Goal: Task Accomplishment & Management: Use online tool/utility

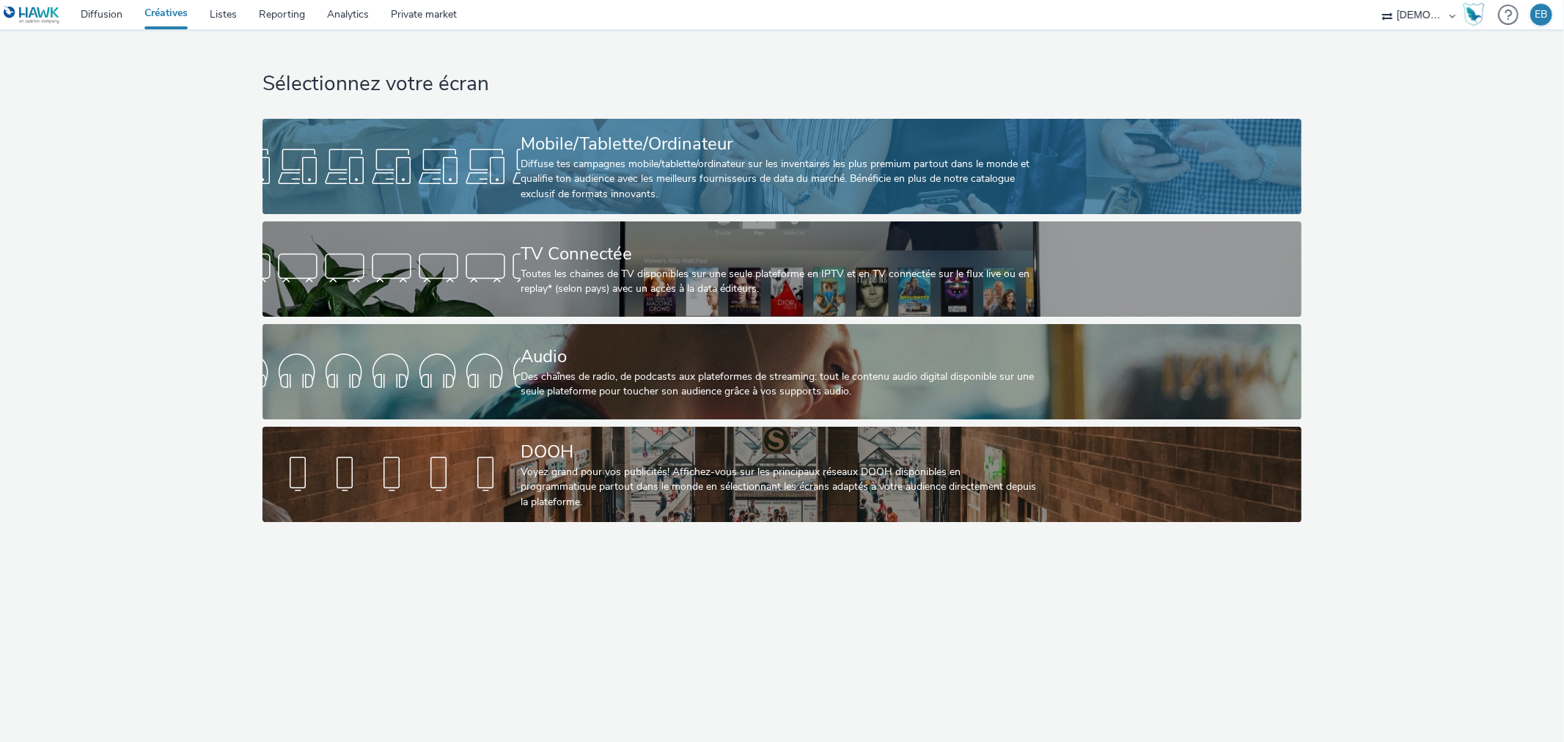
click at [1215, 181] on link "Mobile/Tablette/Ordinateur Diffuse tes campagnes mobile/tablette/ordinateur sur…" at bounding box center [781, 166] width 1039 height 95
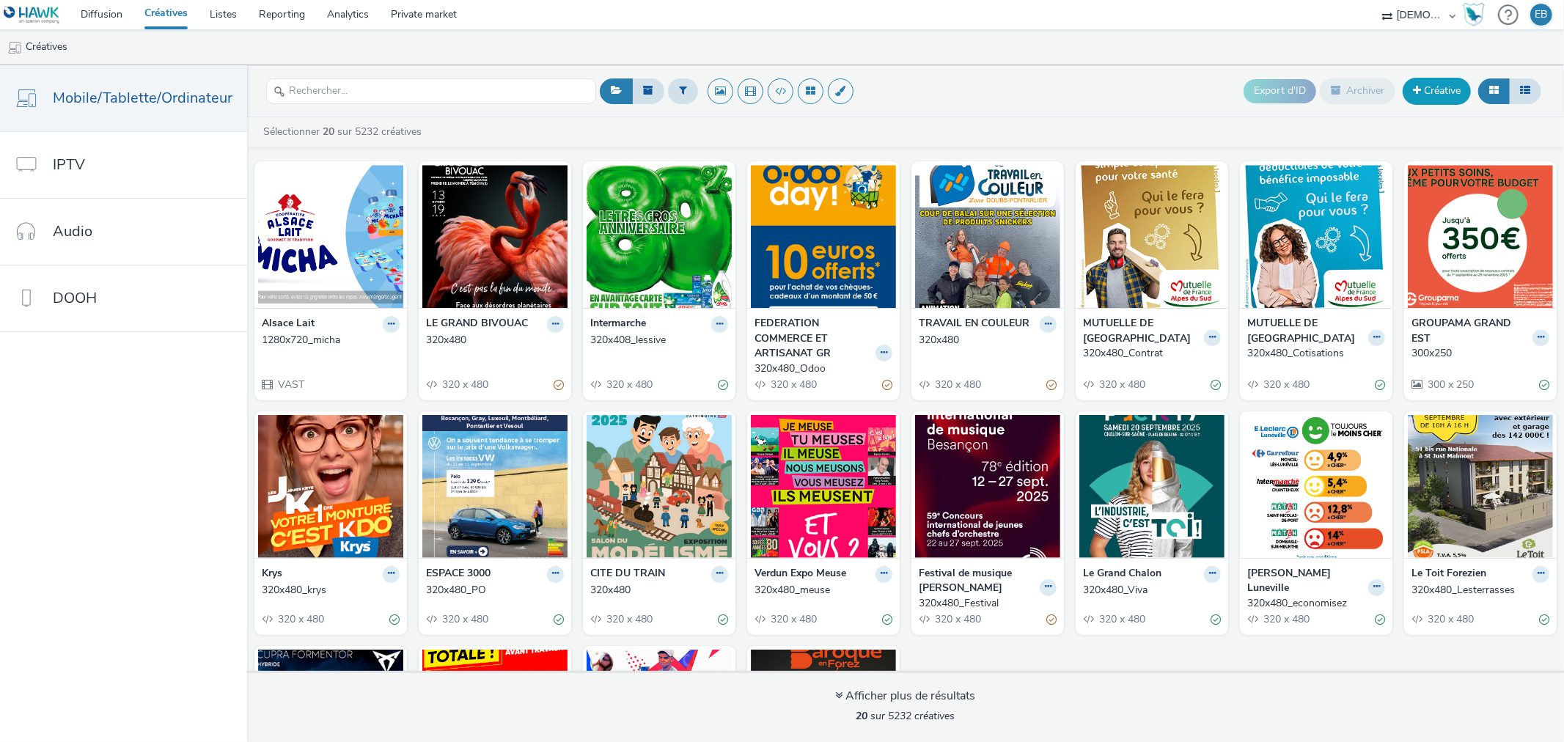
click at [1459, 90] on link "Créative" at bounding box center [1436, 91] width 68 height 26
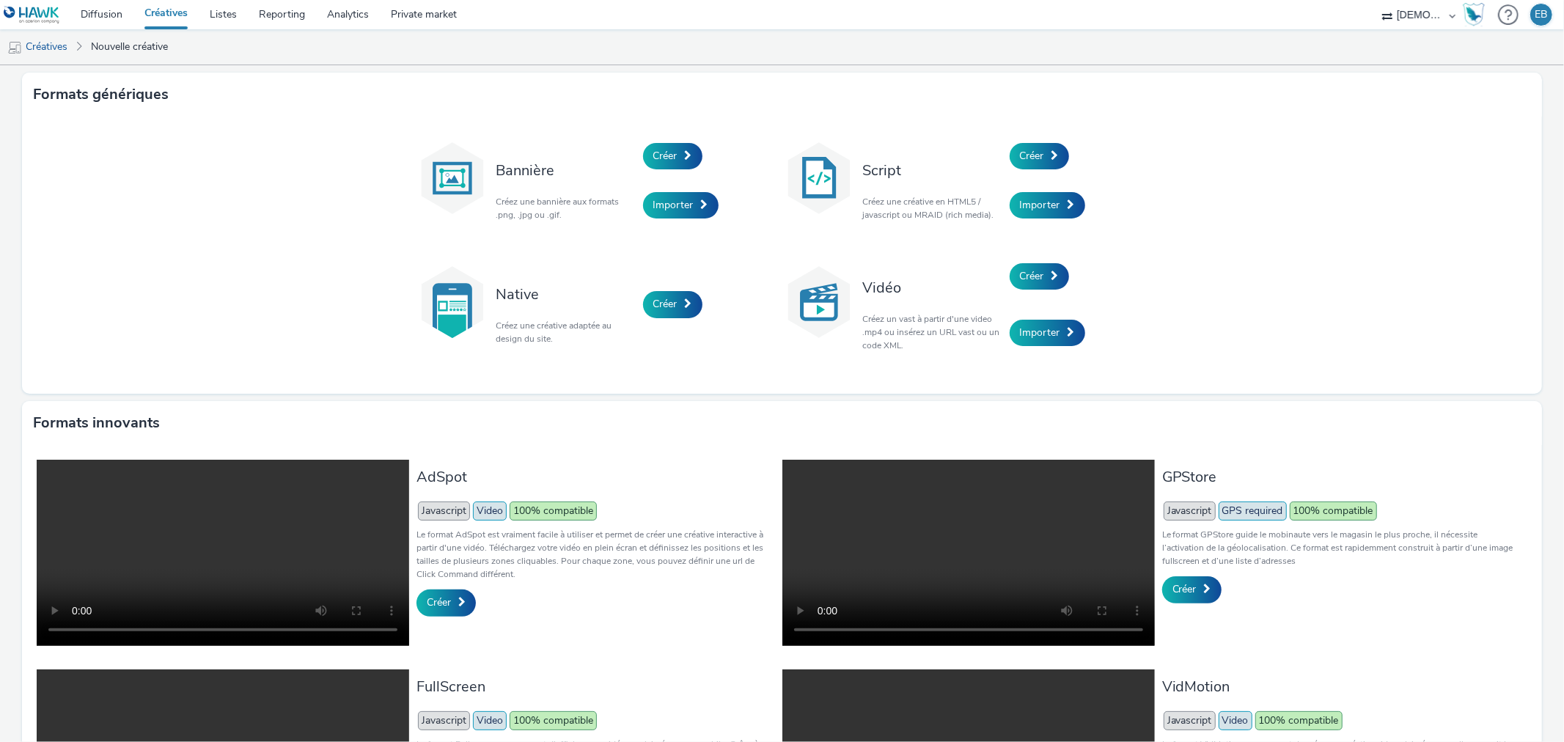
click at [1059, 144] on div "Créer" at bounding box center [1078, 156] width 139 height 50
click at [1058, 144] on div "Créer" at bounding box center [1078, 156] width 139 height 50
click at [1056, 144] on link "Créer" at bounding box center [1038, 156] width 59 height 26
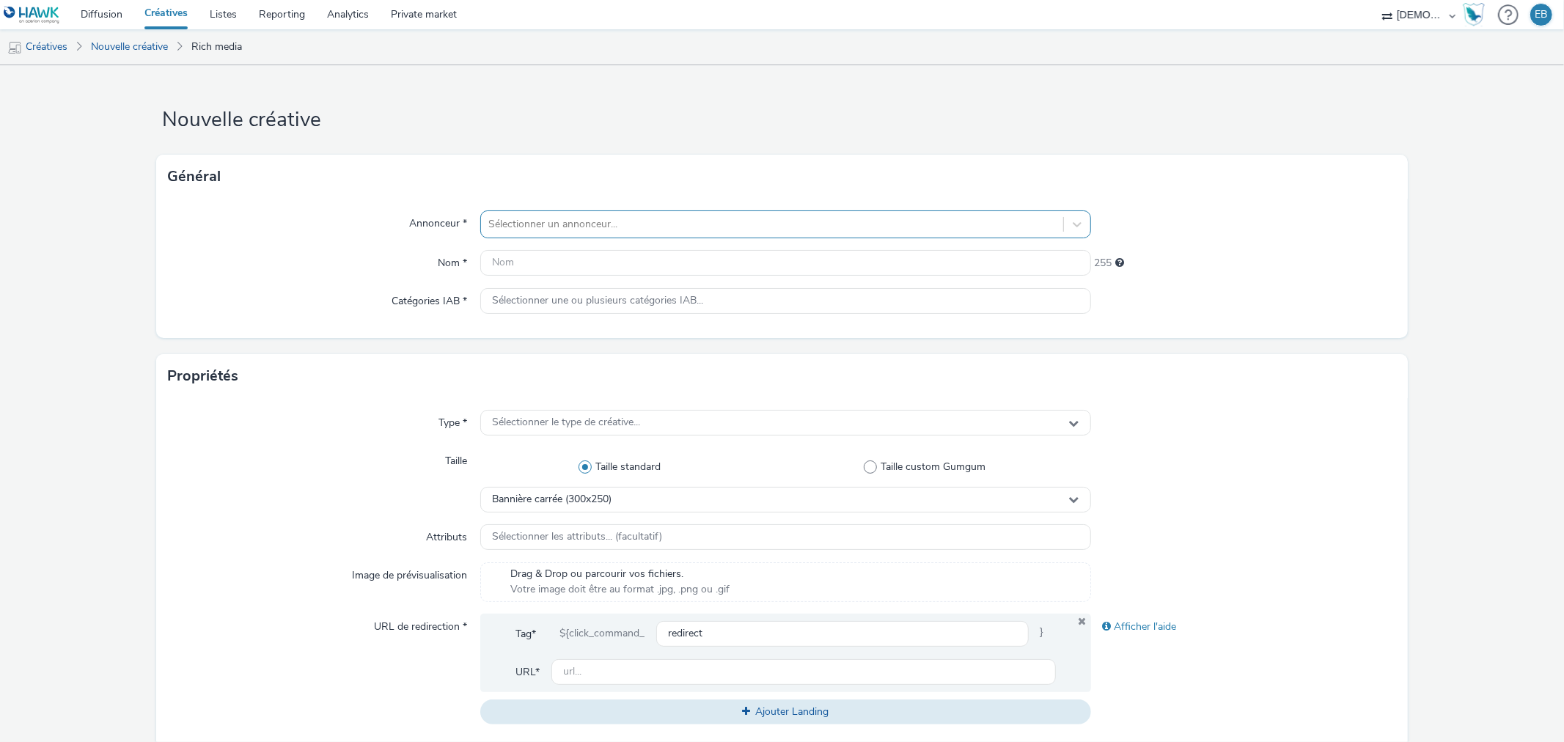
click at [684, 226] on div at bounding box center [771, 225] width 567 height 18
type input "extreme"
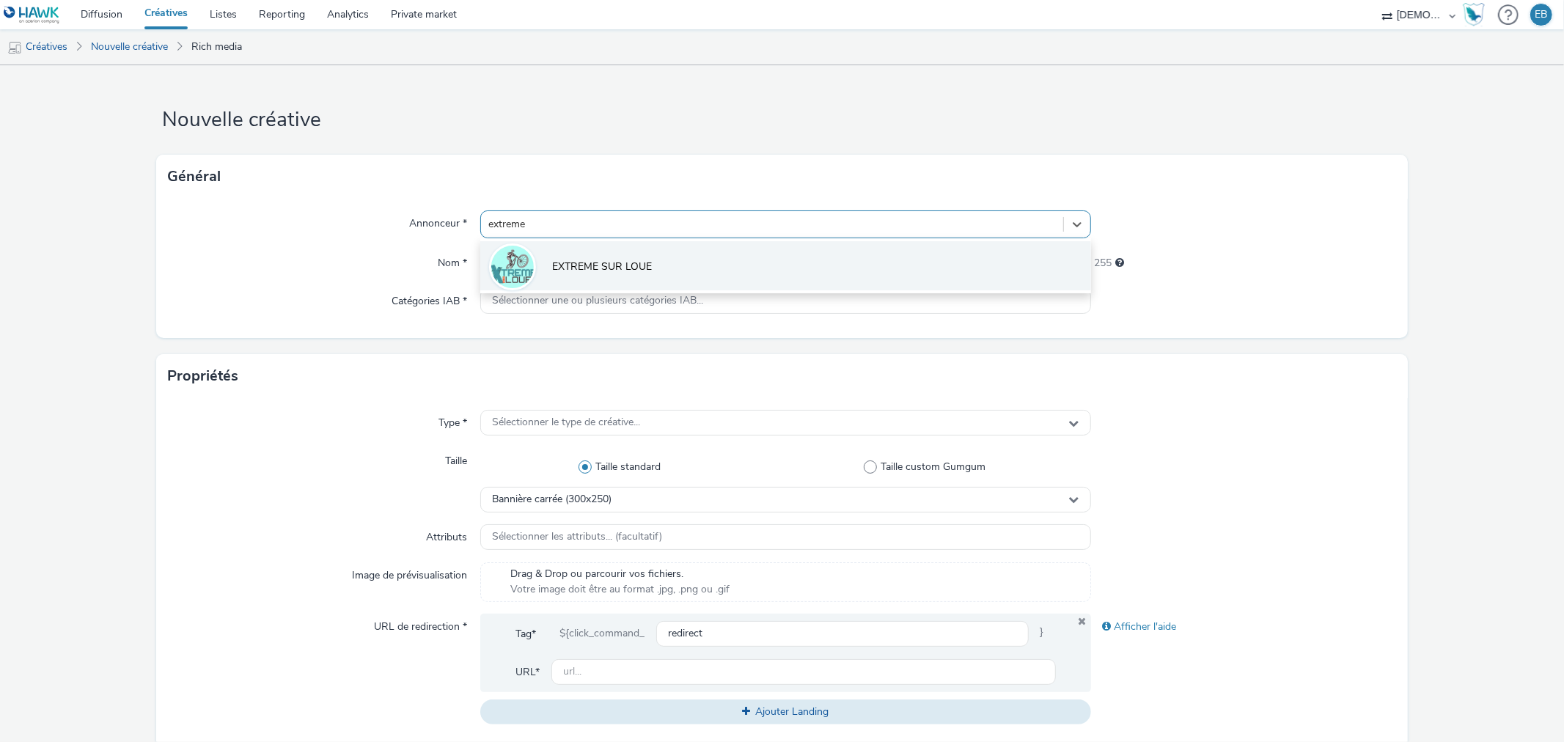
click at [576, 262] on span "EXTREME SUR LOUE" at bounding box center [602, 266] width 100 height 15
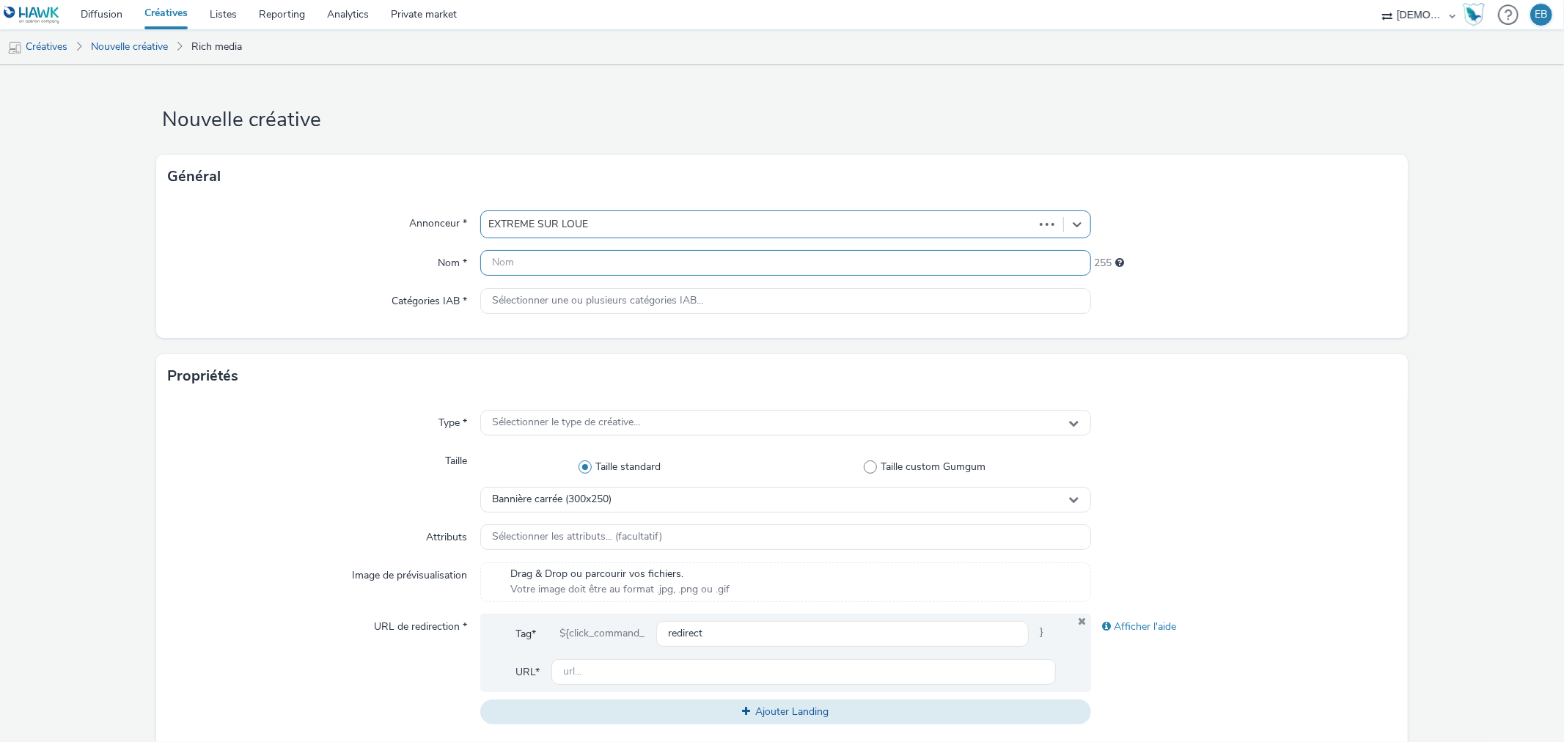
click at [567, 254] on input "text" at bounding box center [785, 263] width 610 height 26
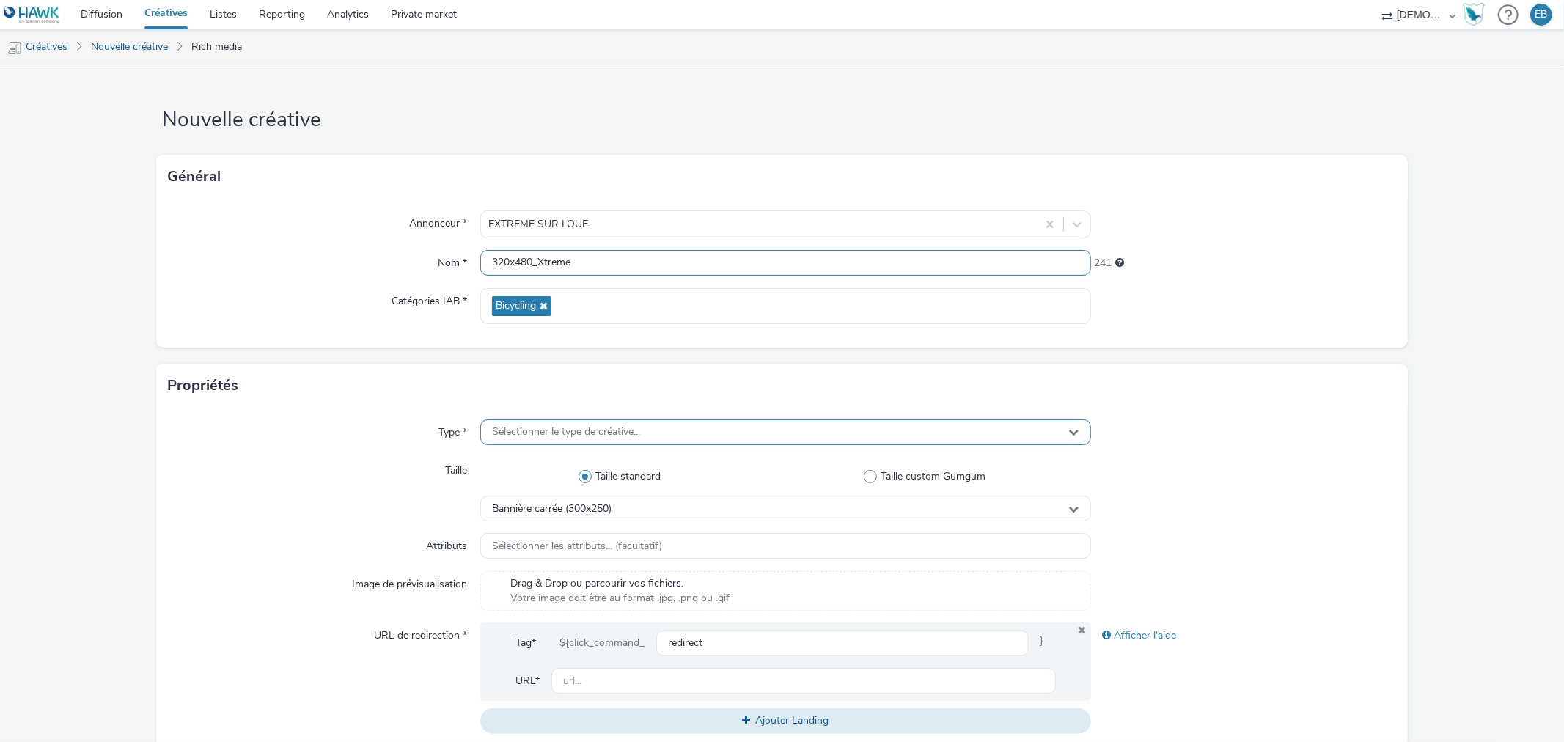
type input "320x480_Xtreme"
click at [567, 436] on span "Sélectionner le type de créative..." at bounding box center [566, 432] width 148 height 12
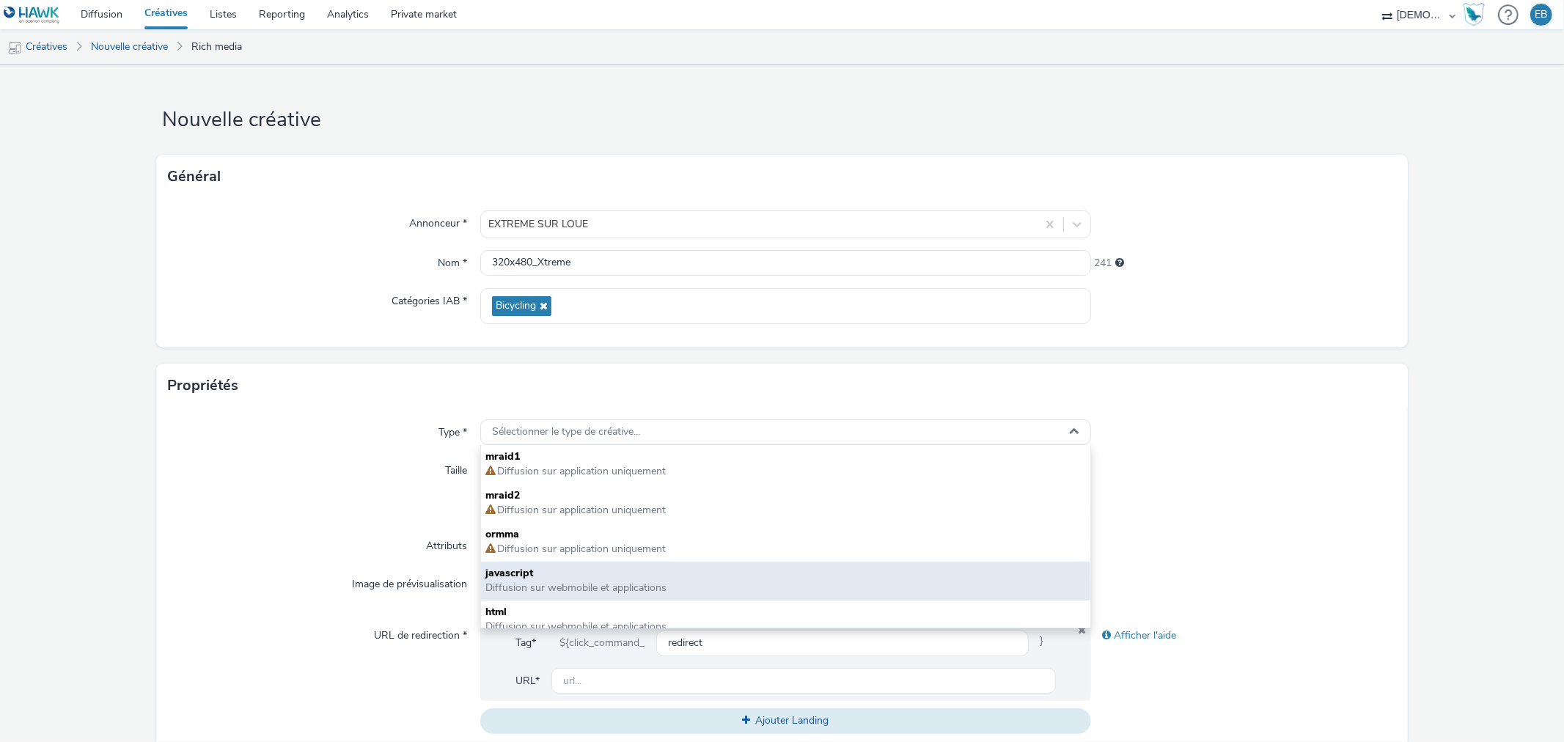
click at [564, 597] on div "javascript Diffusion sur webmobile et applications" at bounding box center [785, 580] width 608 height 39
click at [563, 597] on div "Type * Sélectionner le type de créative... mraid1 Diffusion sur application uni…" at bounding box center [781, 583] width 1251 height 350
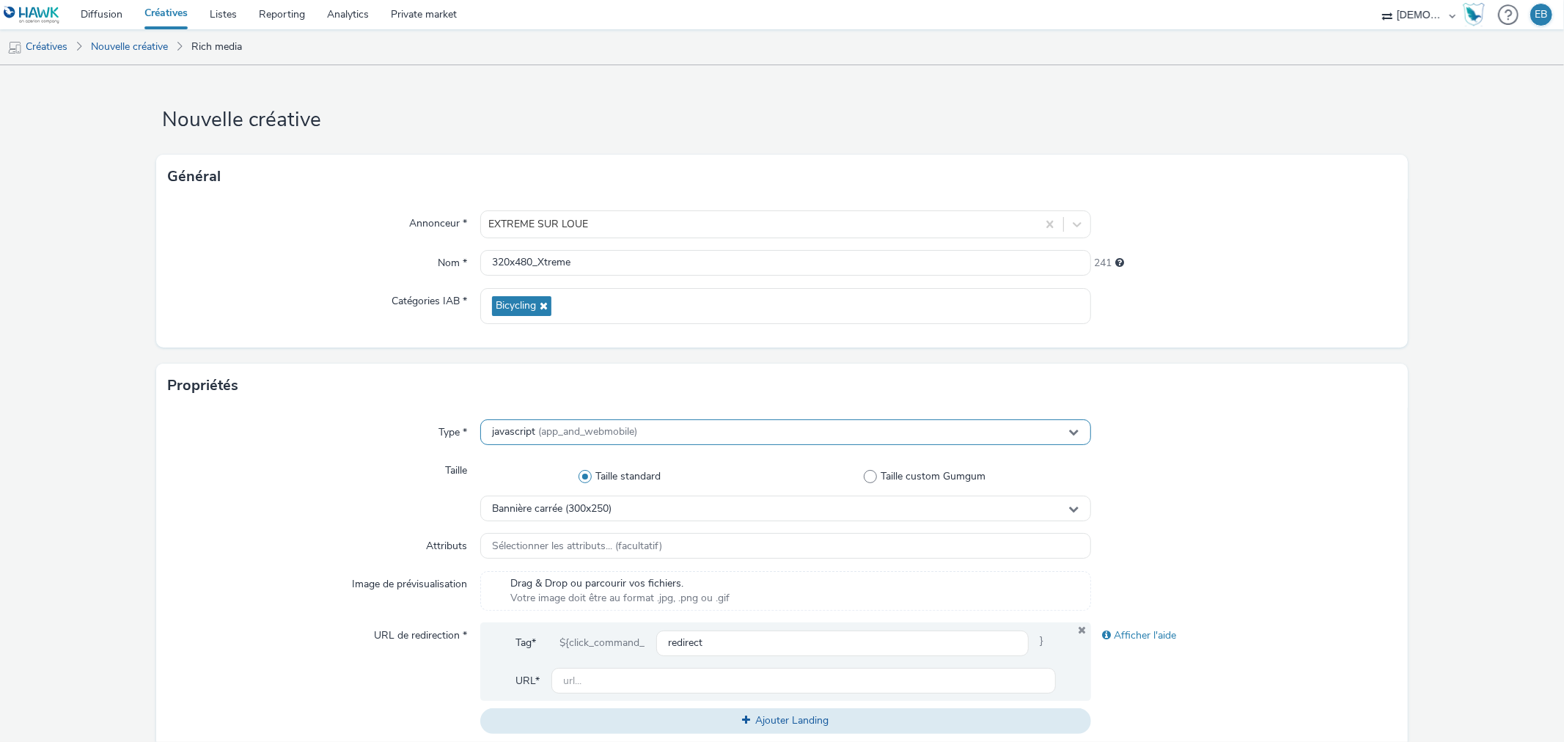
click at [573, 435] on span "(app_and_webmobile)" at bounding box center [587, 431] width 99 height 14
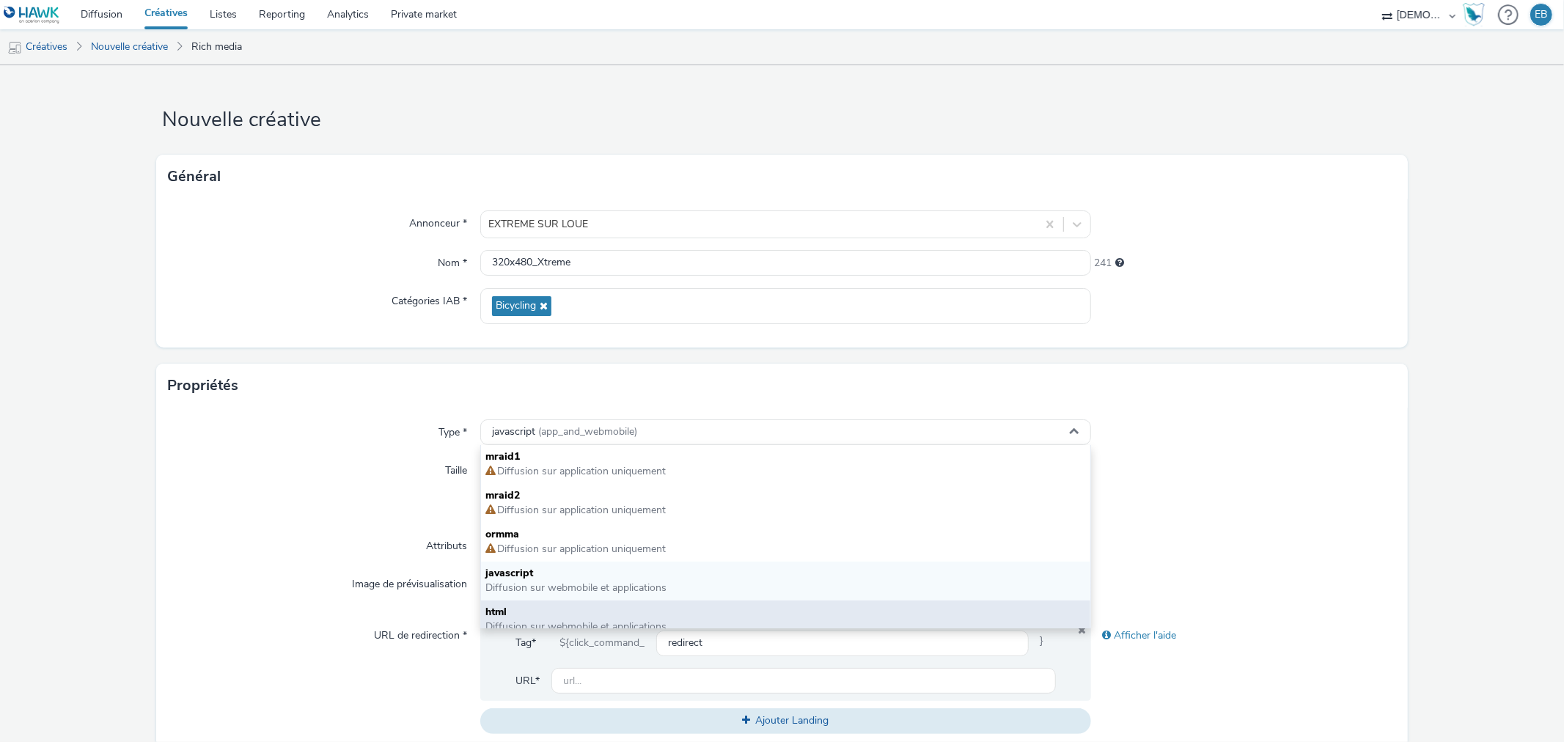
click at [556, 609] on span "html" at bounding box center [785, 612] width 600 height 15
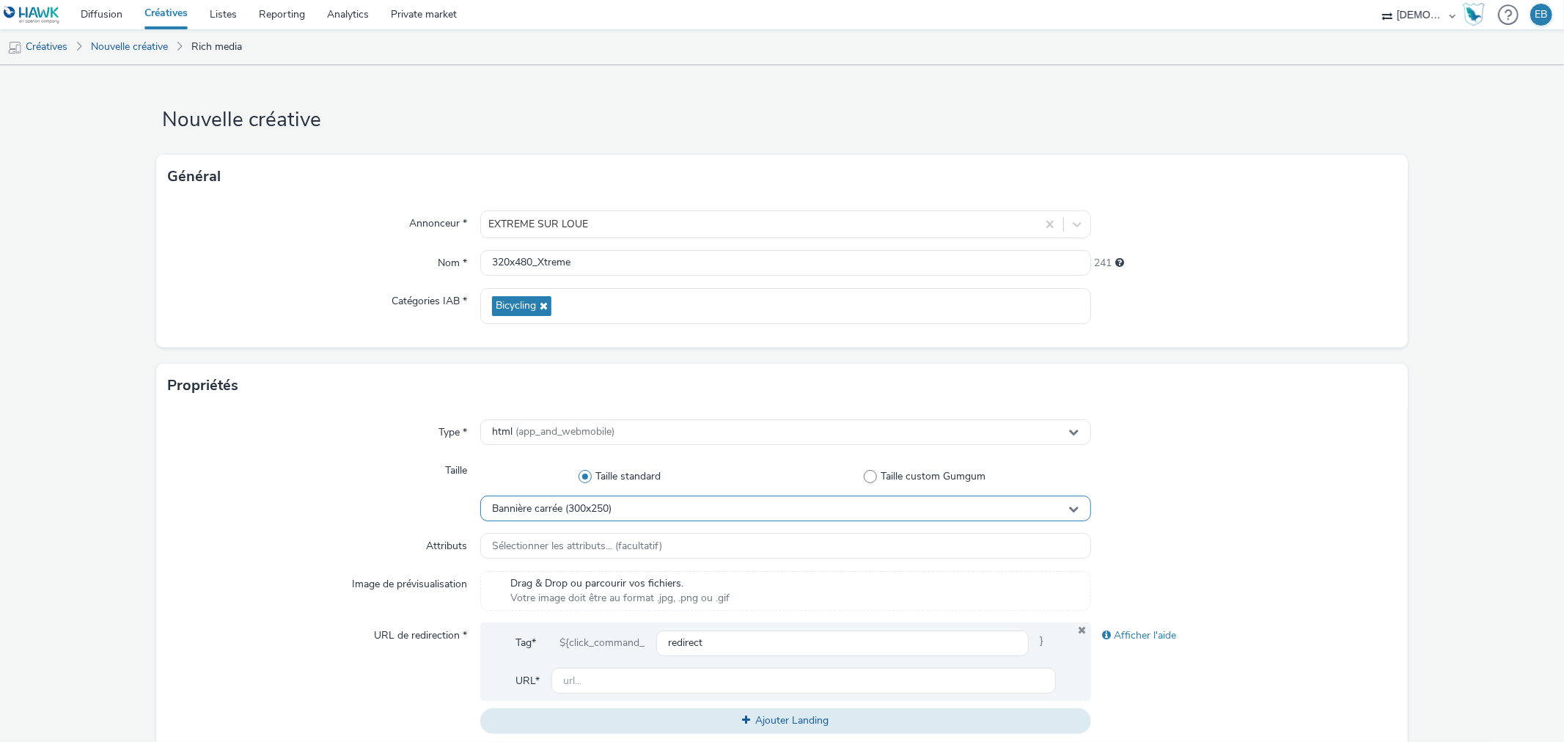
click at [587, 504] on span "Bannière carrée (300x250)" at bounding box center [551, 509] width 119 height 12
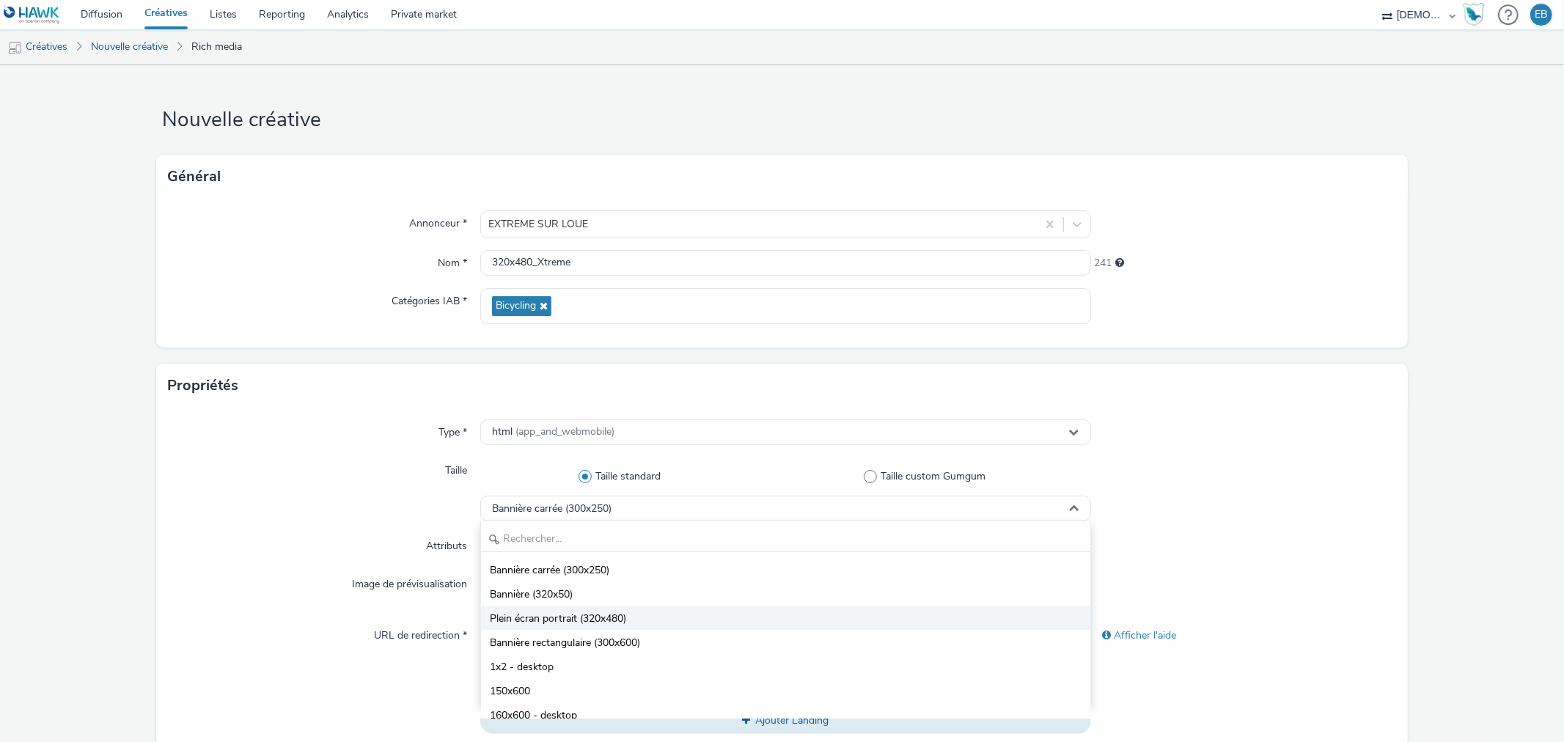
click at [583, 614] on span "Plein écran portrait (320x480)" at bounding box center [558, 618] width 136 height 15
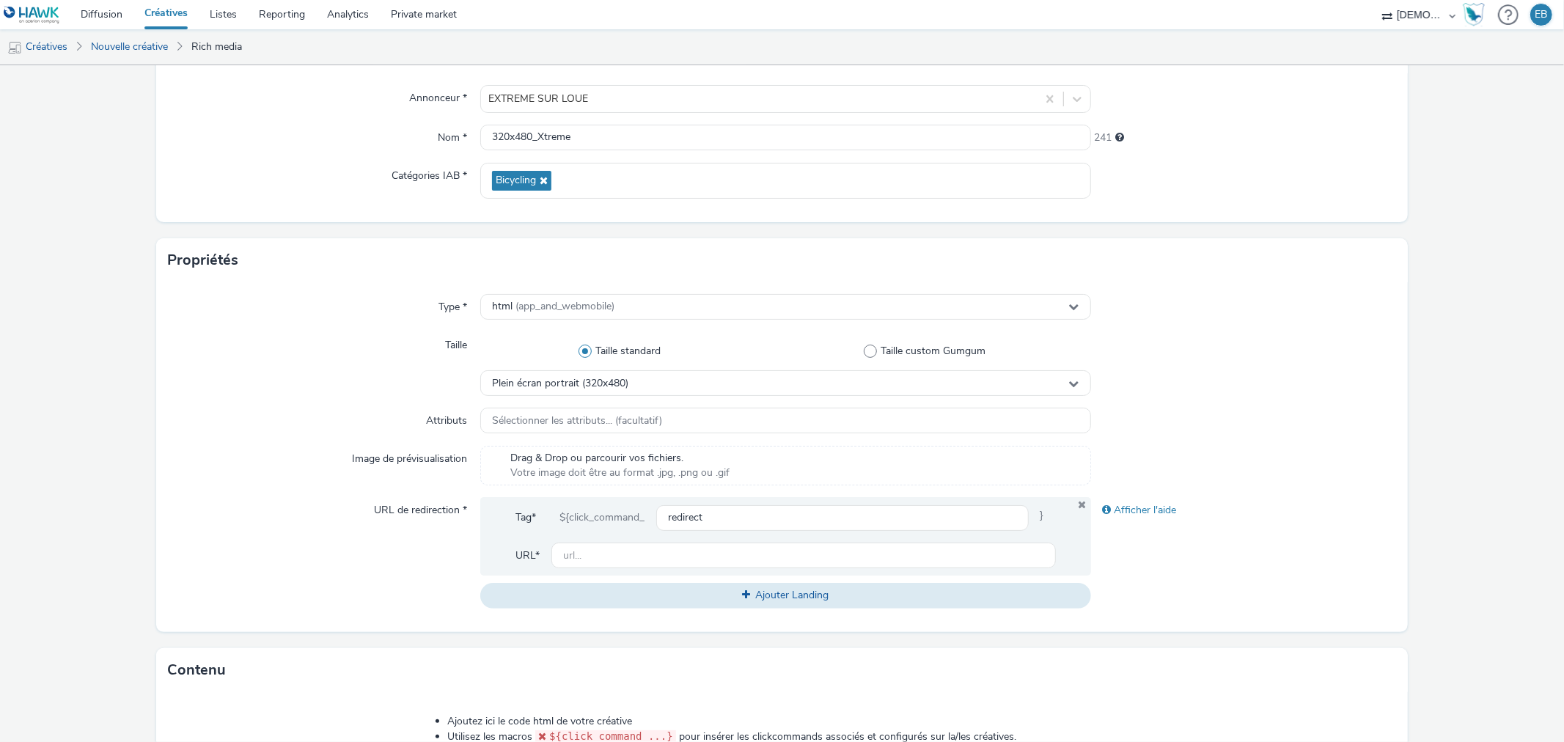
scroll to position [244, 0]
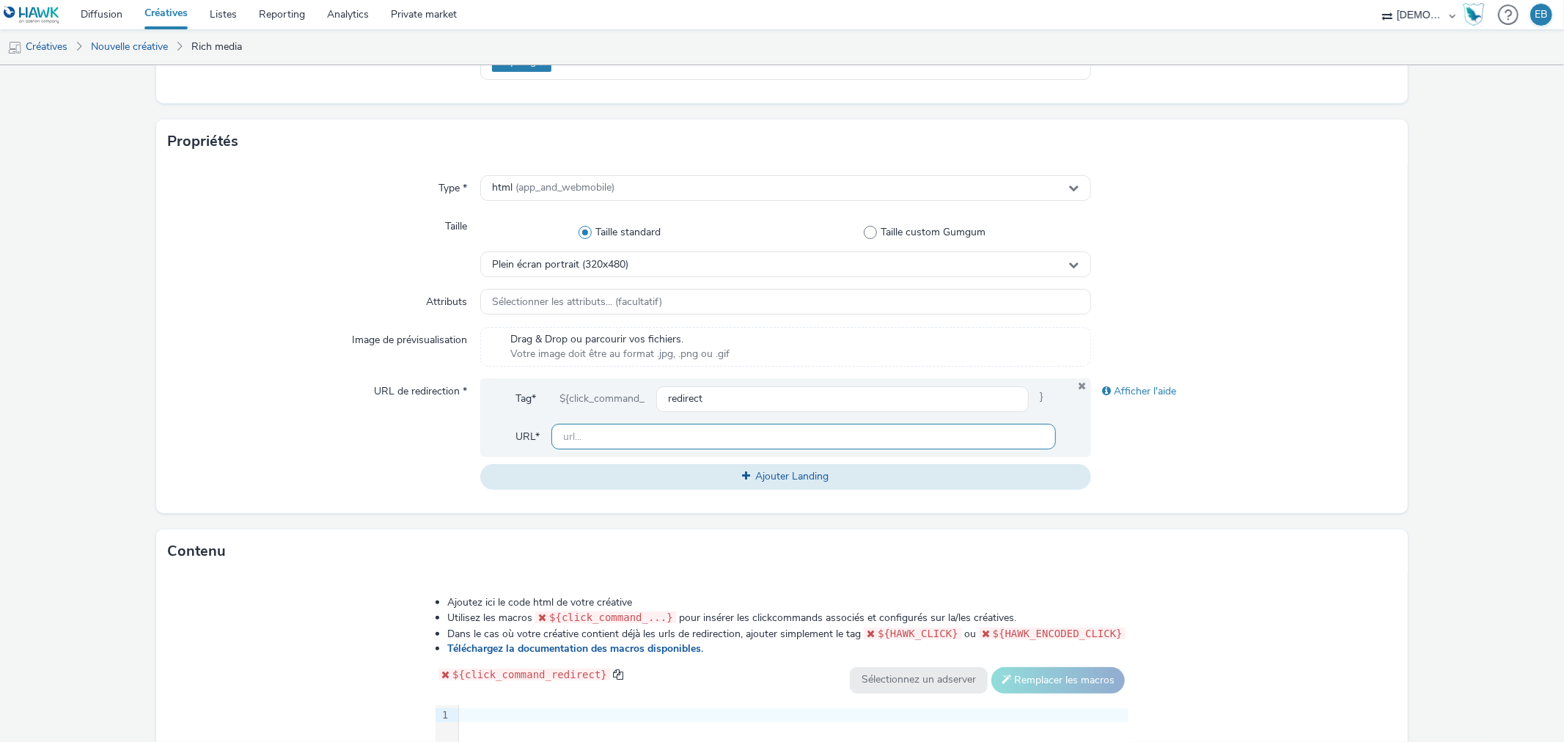
click at [628, 426] on input "text" at bounding box center [803, 437] width 504 height 26
paste input "[URL][DOMAIN_NAME]"
type input "[URL][DOMAIN_NAME]"
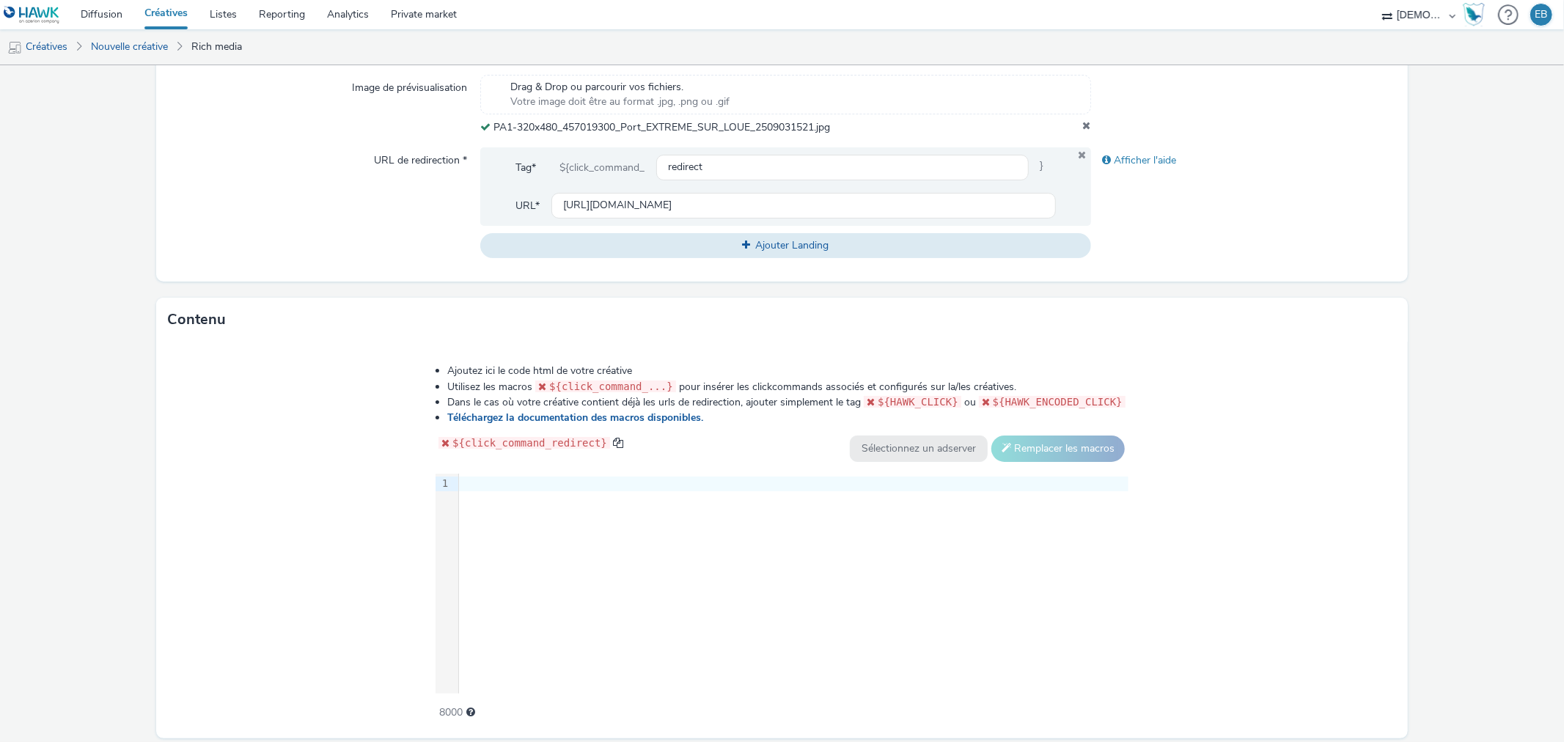
scroll to position [545, 0]
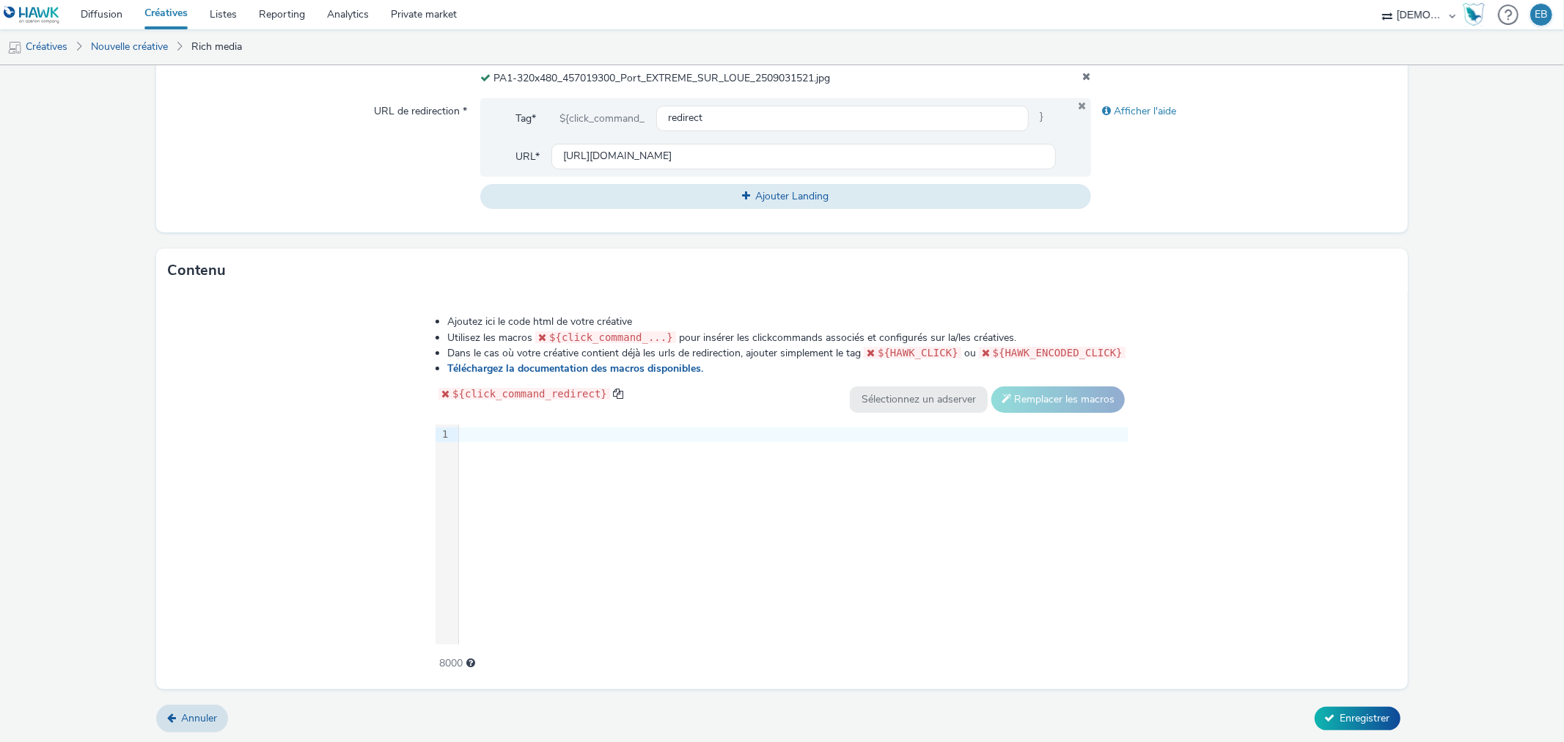
click at [732, 524] on div "9 1 ›" at bounding box center [781, 534] width 693 height 220
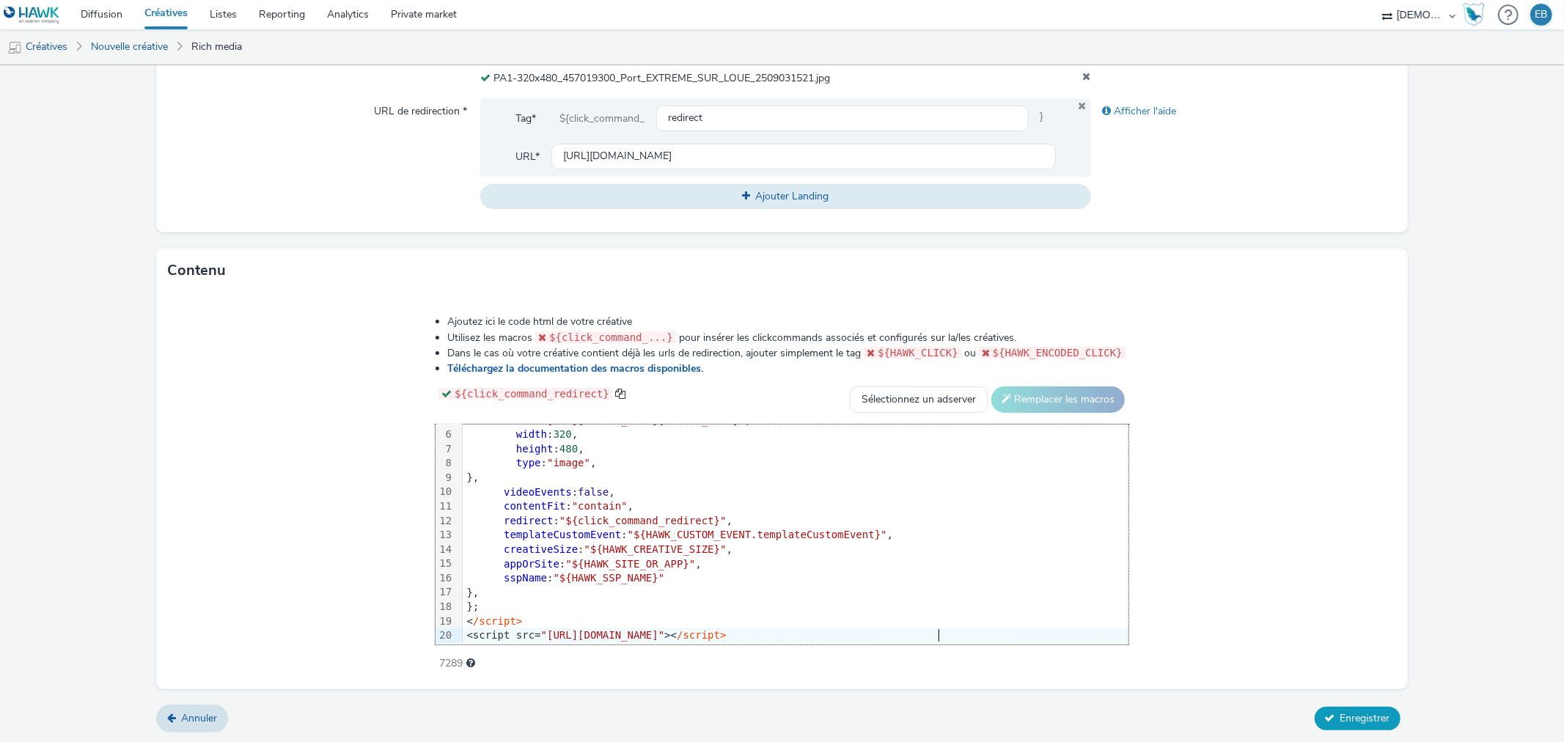
click at [1360, 721] on span "Enregistrer" at bounding box center [1365, 718] width 50 height 14
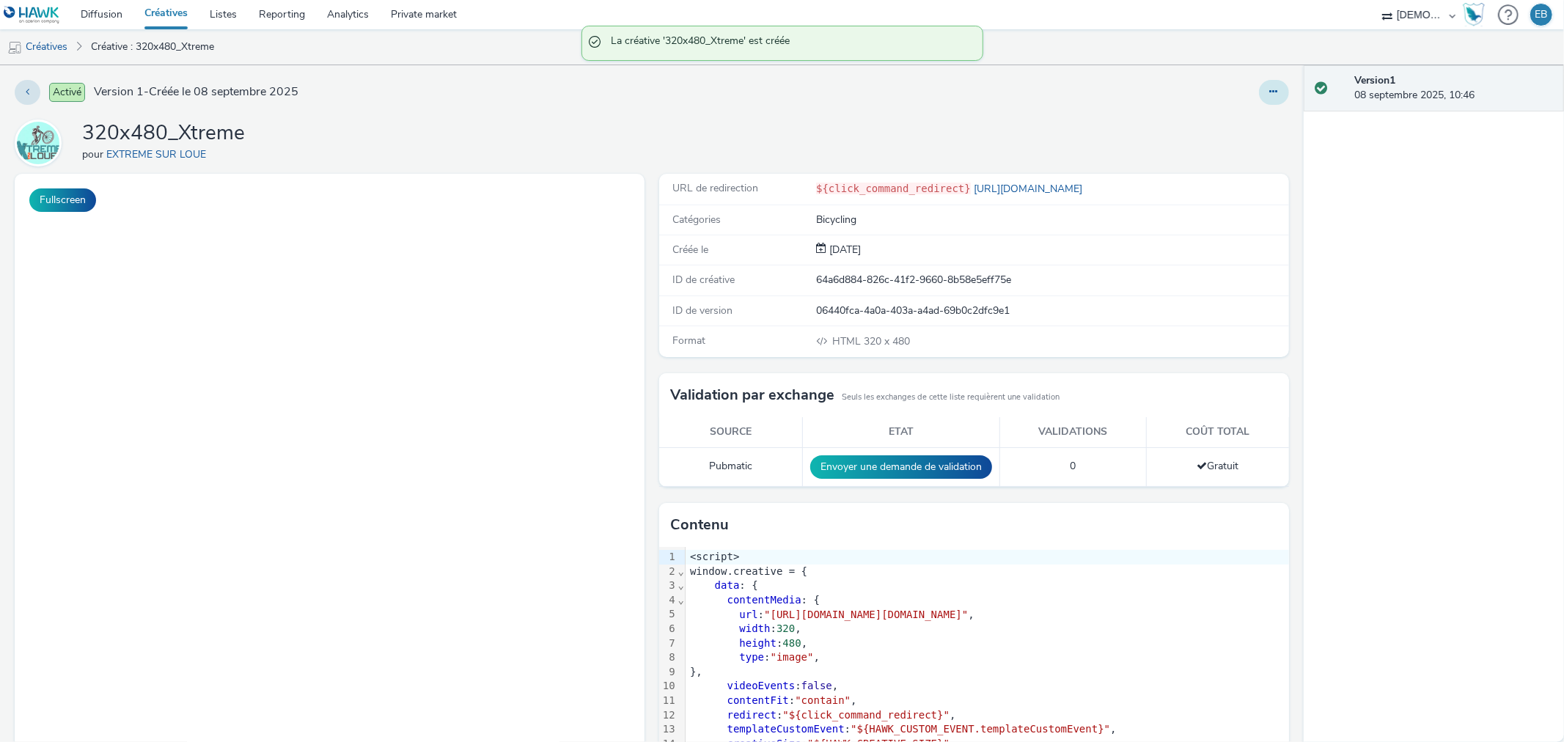
click at [1266, 83] on button at bounding box center [1274, 92] width 30 height 25
click at [1189, 130] on link "Modifier" at bounding box center [1234, 121] width 110 height 29
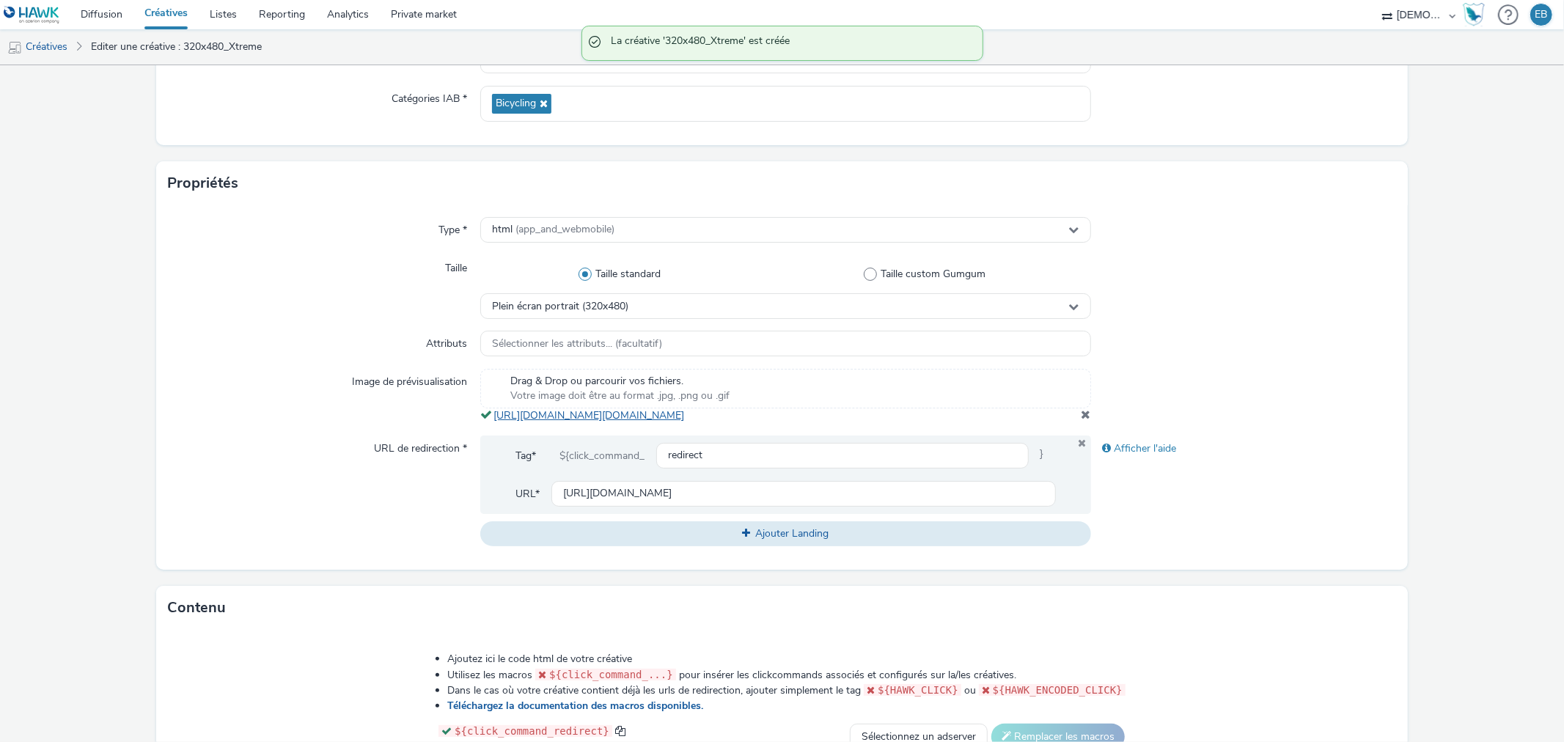
scroll to position [325, 0]
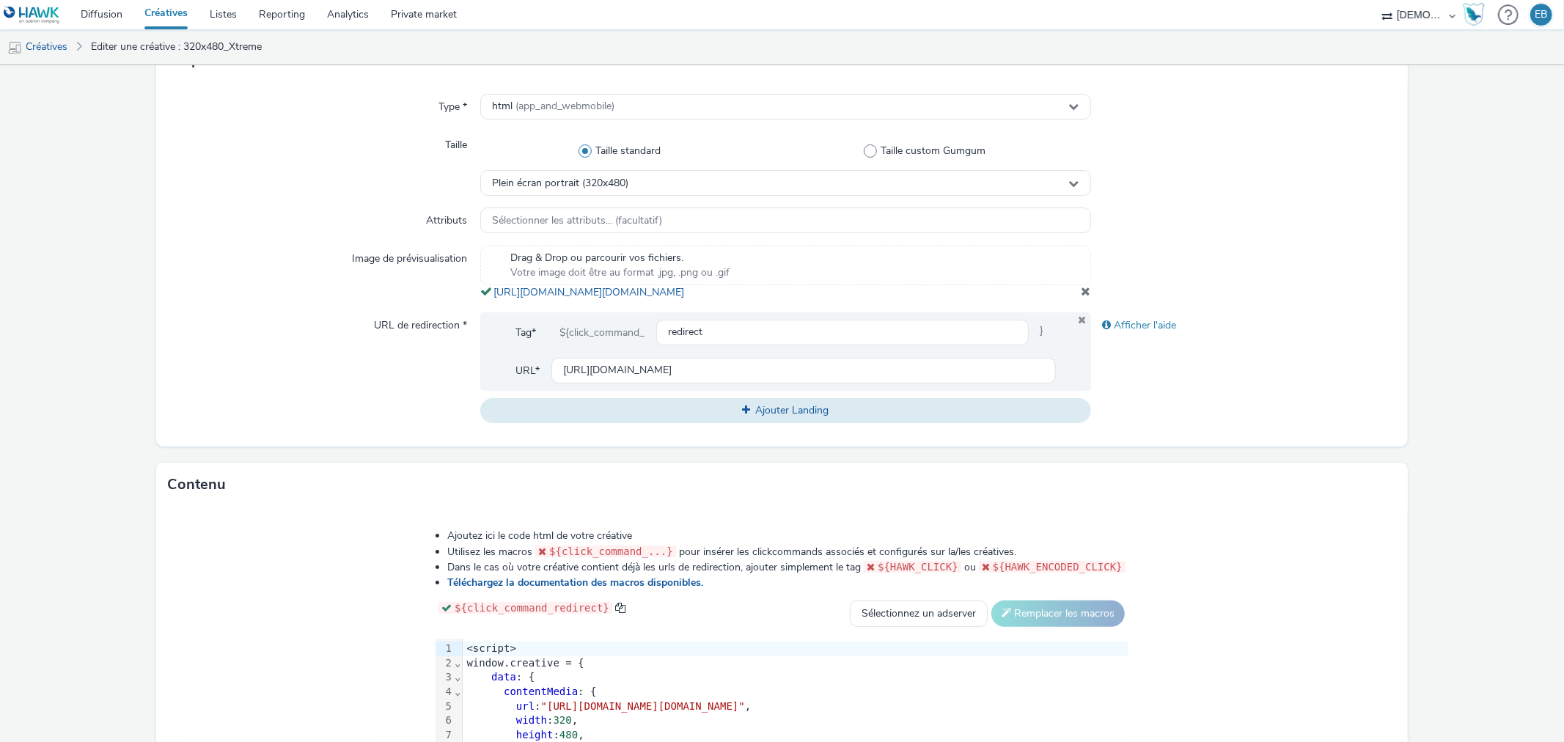
drag, startPoint x: 838, startPoint y: 309, endPoint x: 489, endPoint y: 299, distance: 349.1
click at [489, 299] on div "Drag & Drop ou parcourir vos fichiers. Votre image doit être au format .jpg, .p…" at bounding box center [785, 273] width 610 height 54
copy link "[URL][DOMAIN_NAME][DOMAIN_NAME]"
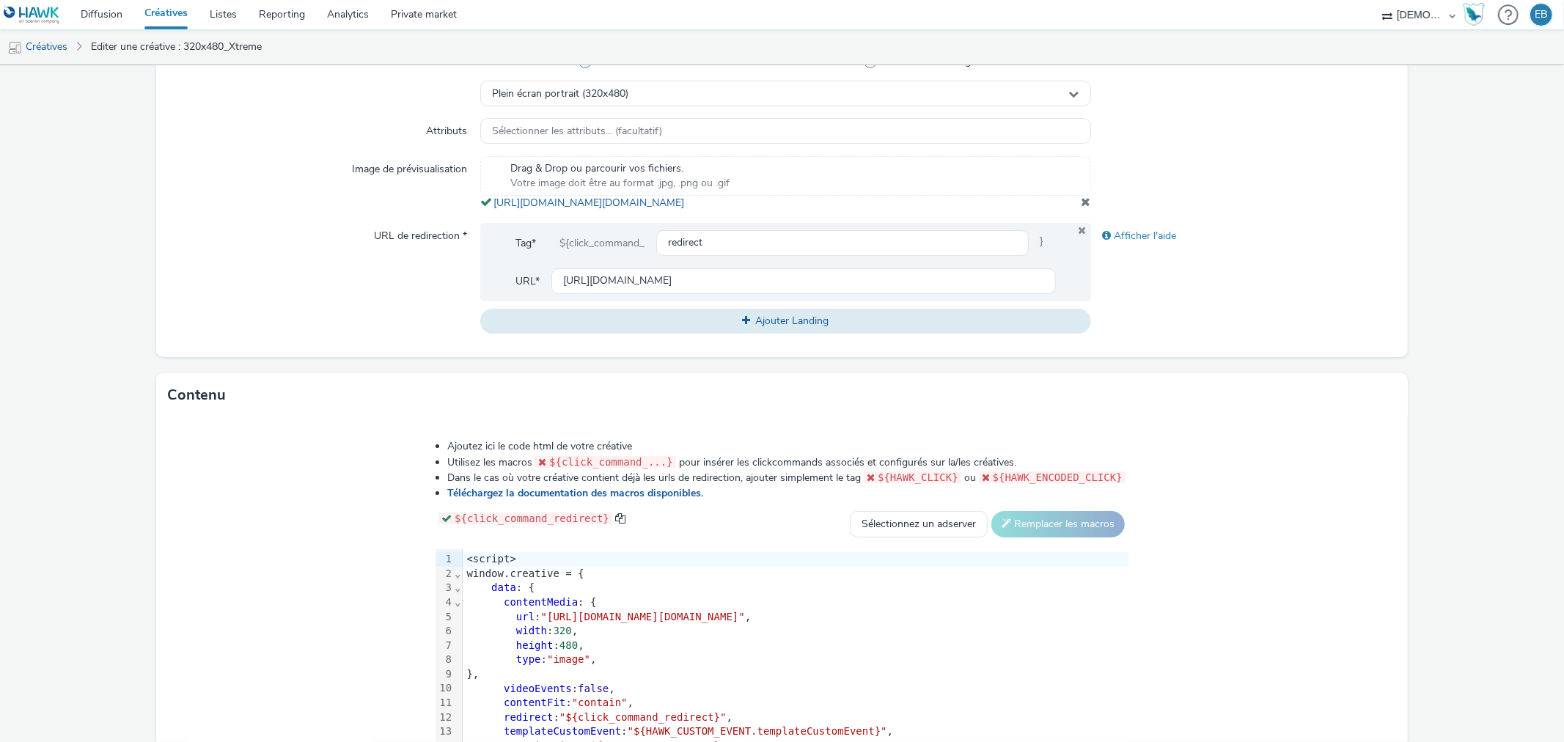
scroll to position [554, 0]
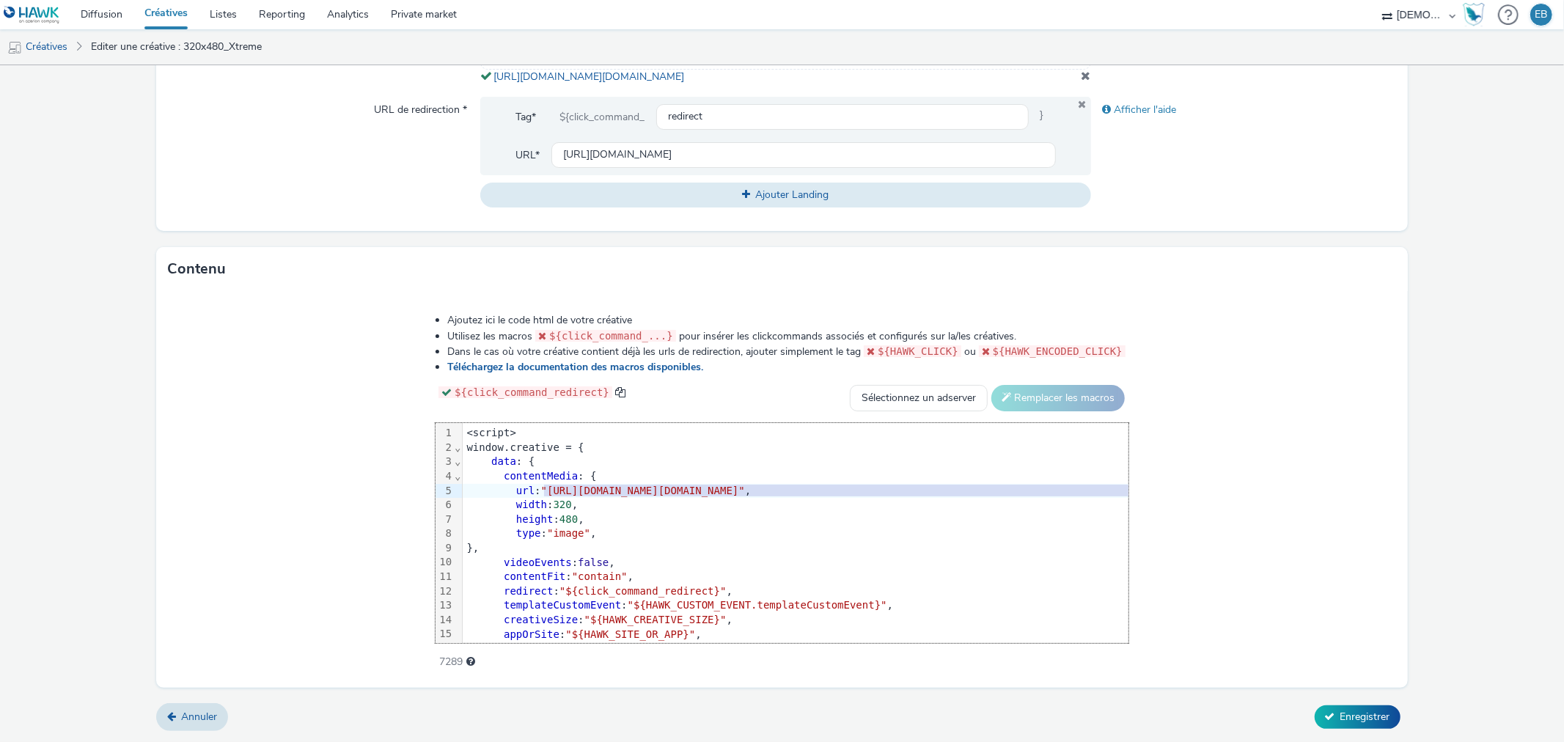
drag, startPoint x: 369, startPoint y: 485, endPoint x: 1264, endPoint y: 493, distance: 895.1
click at [745, 493] on span ""[URL][DOMAIN_NAME][DOMAIN_NAME]"" at bounding box center [643, 491] width 204 height 12
click at [1339, 707] on button "Enregistrer" at bounding box center [1357, 716] width 86 height 23
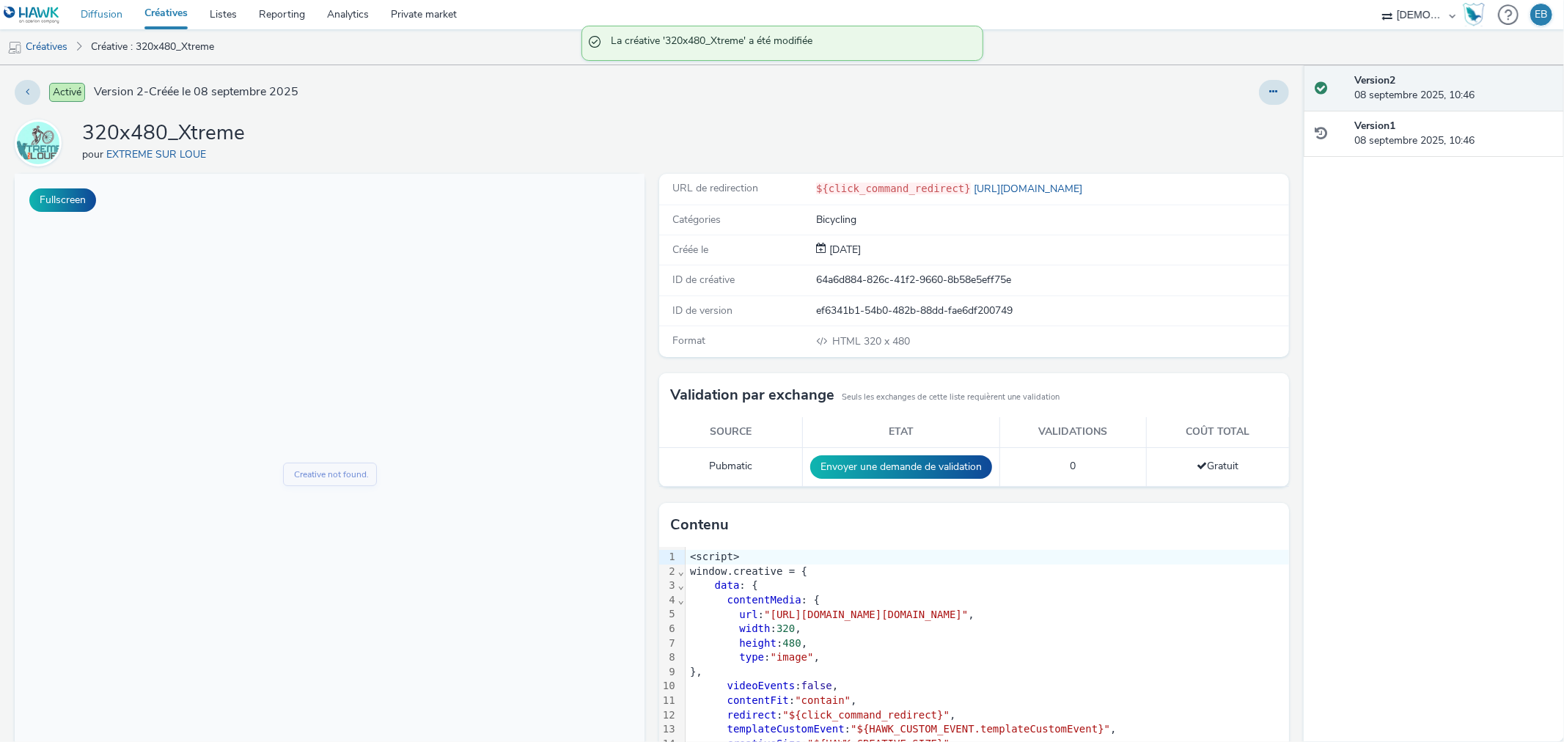
click at [86, 18] on link "Diffusion" at bounding box center [102, 14] width 64 height 29
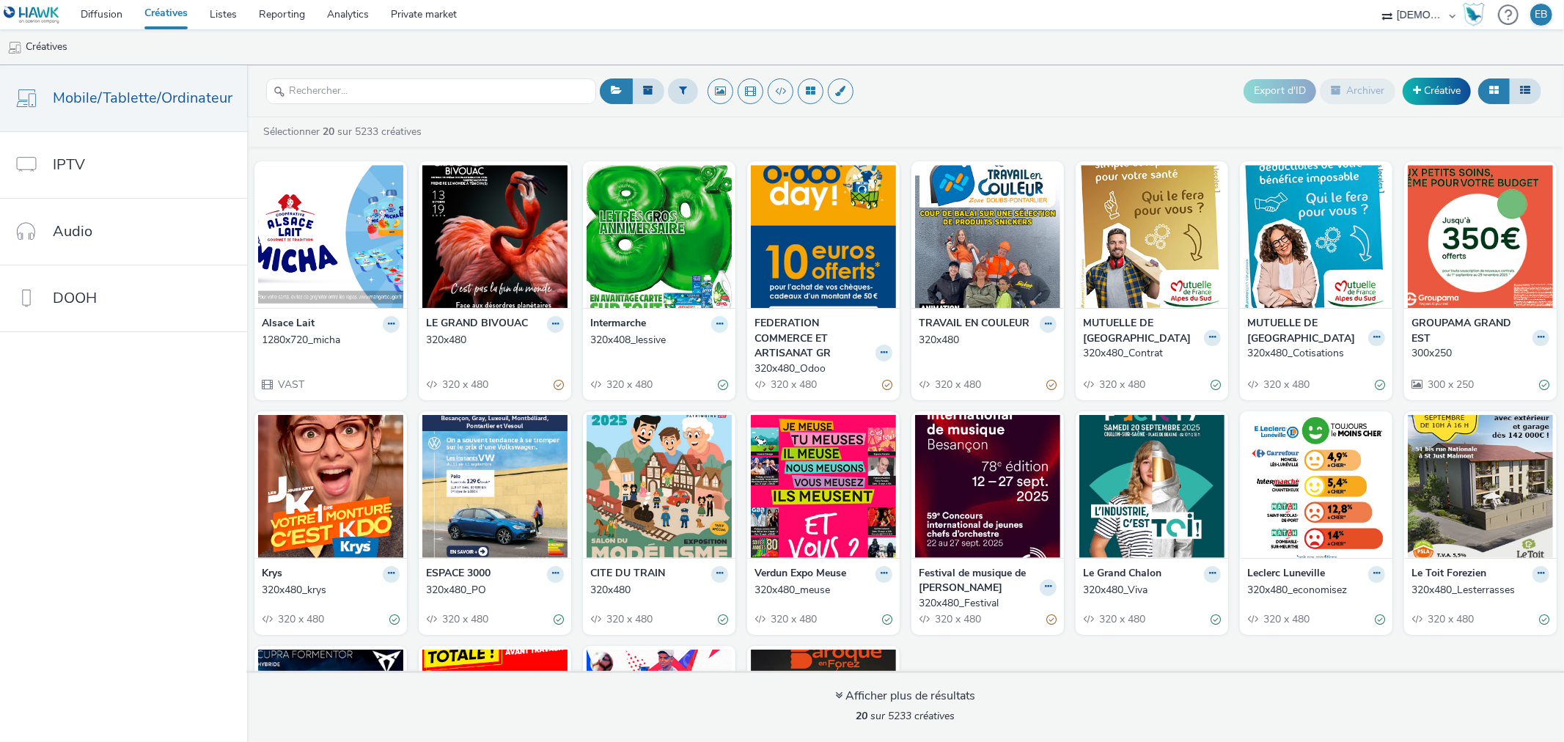
click at [712, 333] on button at bounding box center [719, 324] width 17 height 17
click at [680, 342] on link "Modifier" at bounding box center [673, 349] width 110 height 29
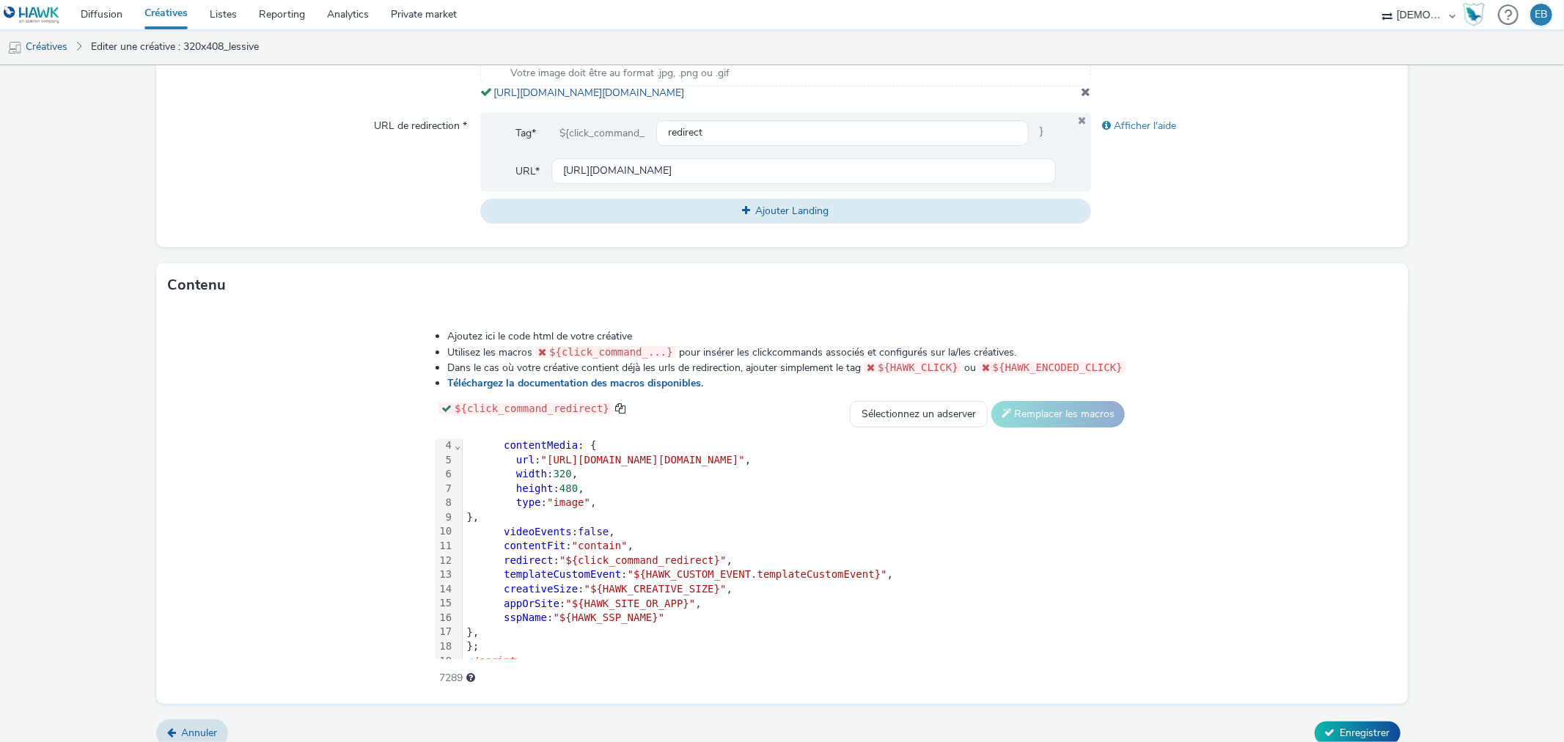
scroll to position [72, 0]
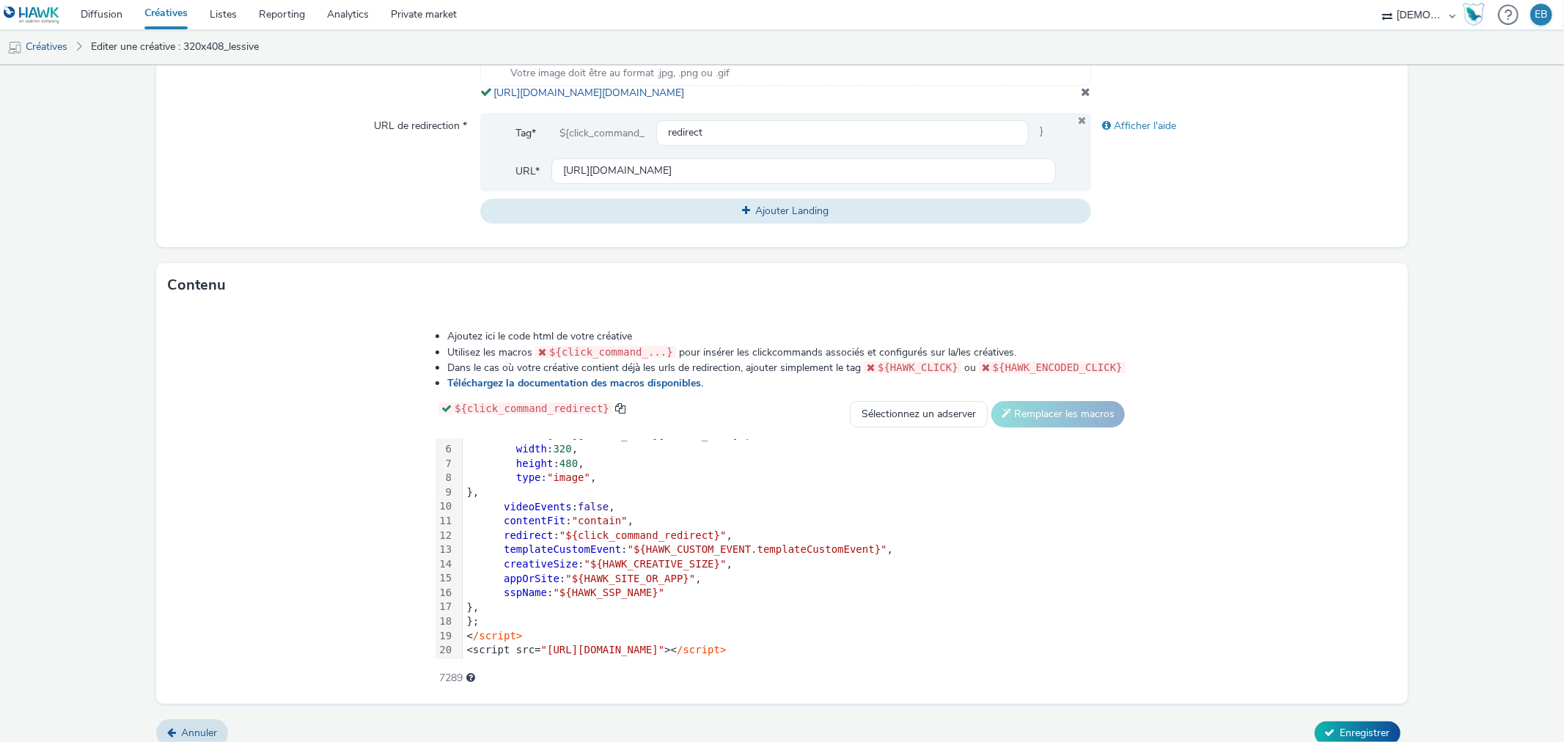
click at [704, 471] on div "height : 480 ," at bounding box center [796, 464] width 666 height 15
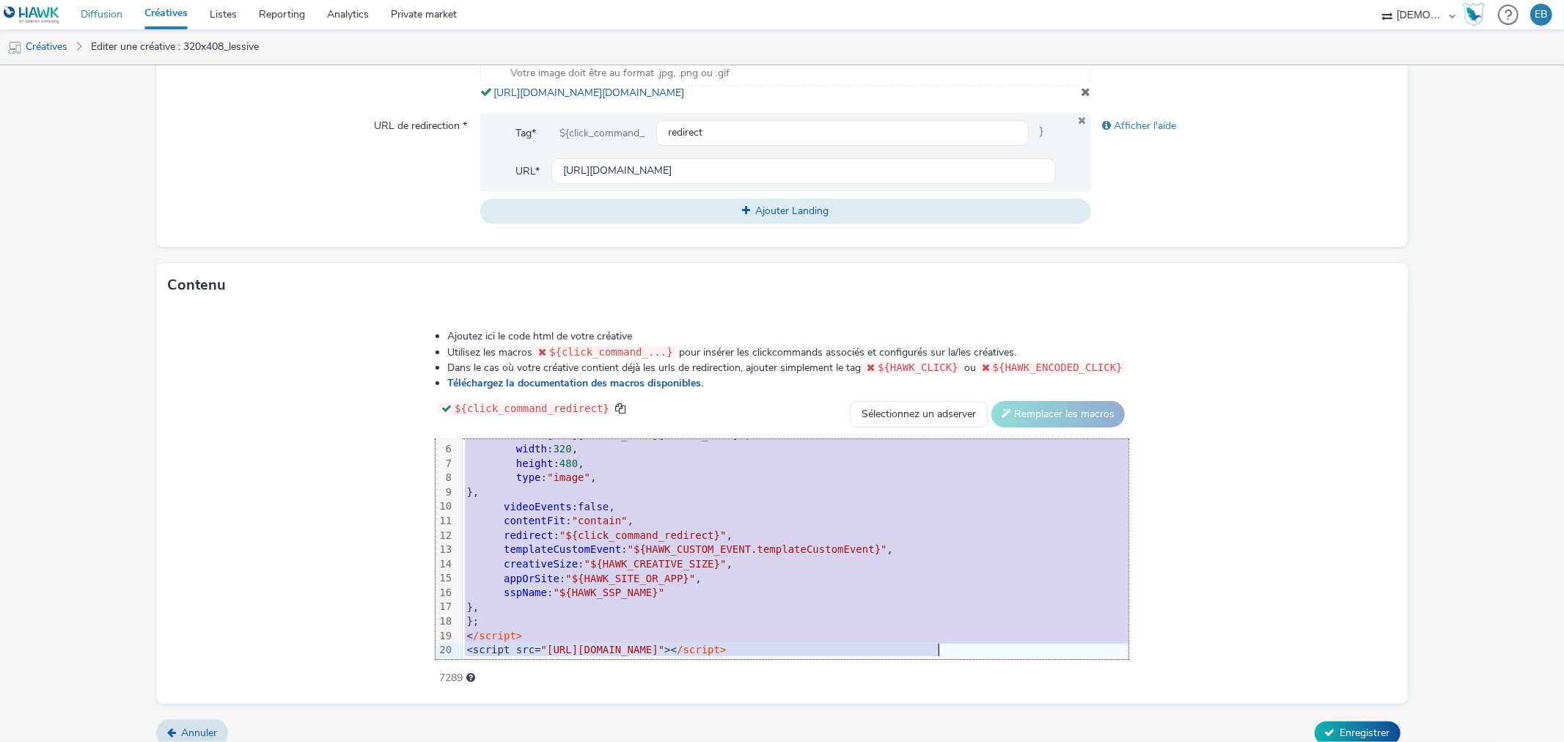
copy div "<script> window.creative = { data : { contentMedia : { url : "[URL][DOMAIN_NAME…"
